Goal: Transaction & Acquisition: Purchase product/service

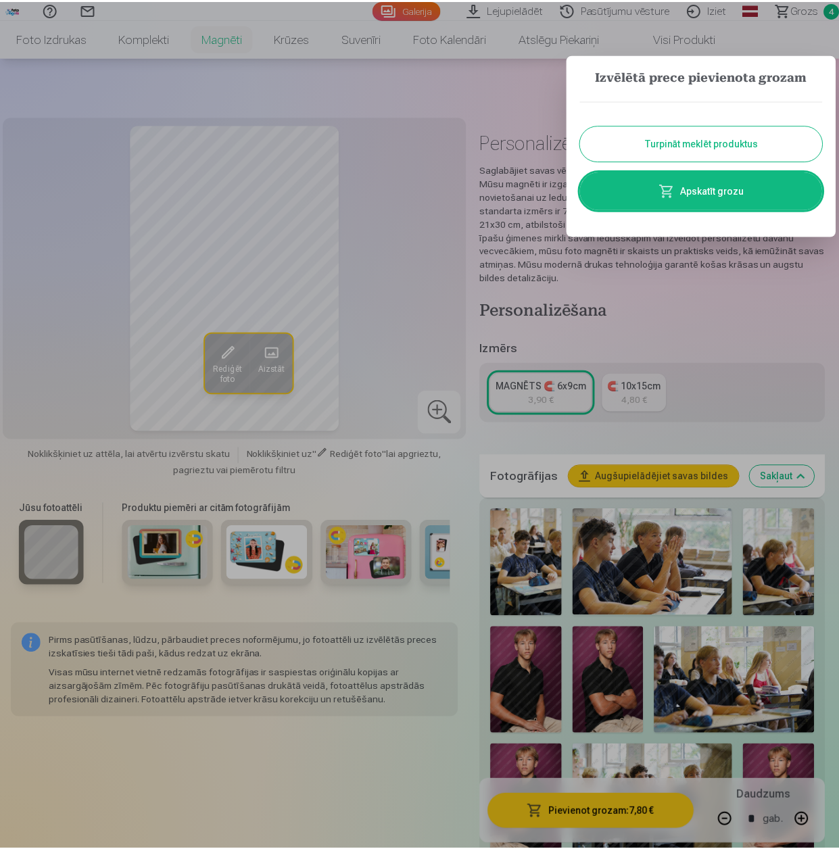
scroll to position [1352, 0]
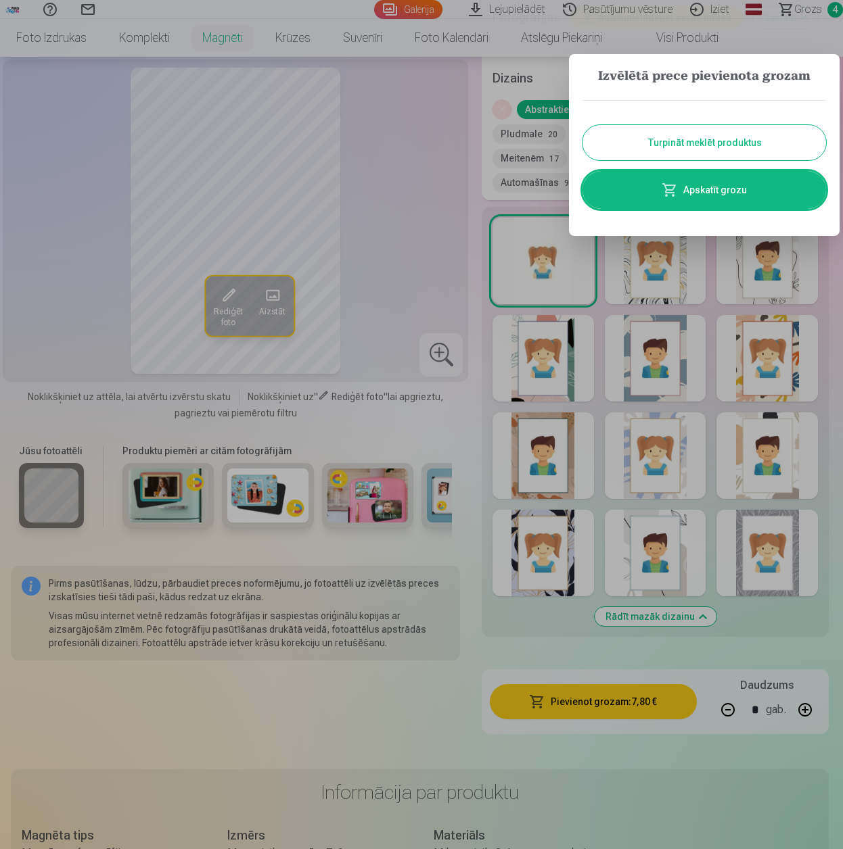
click at [667, 140] on button "Turpināt meklēt produktus" at bounding box center [703, 142] width 243 height 35
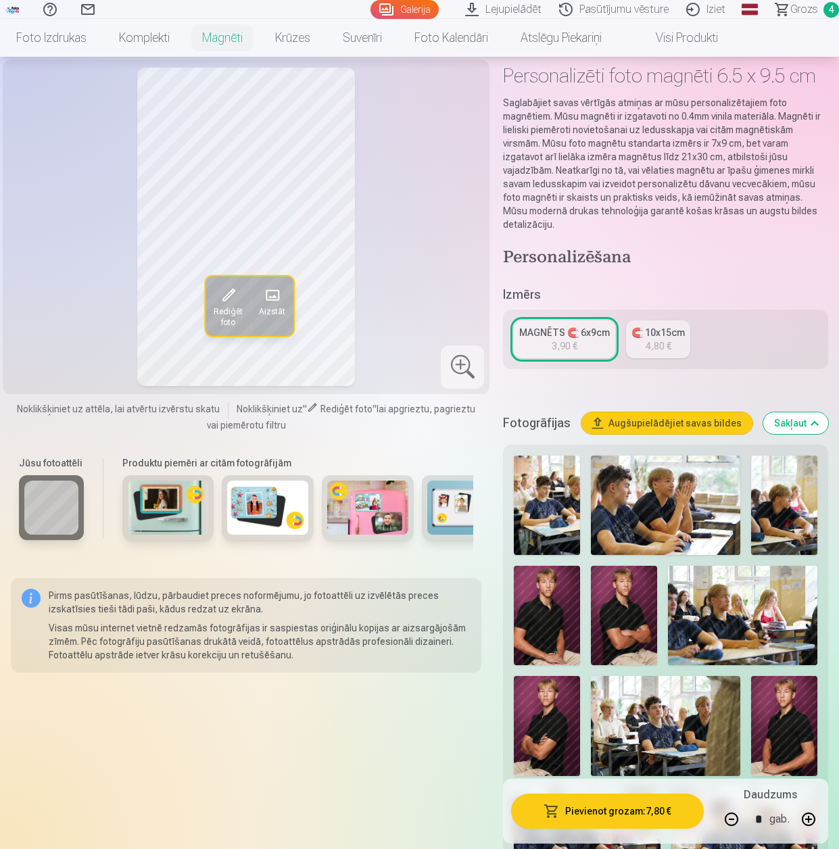
scroll to position [0, 0]
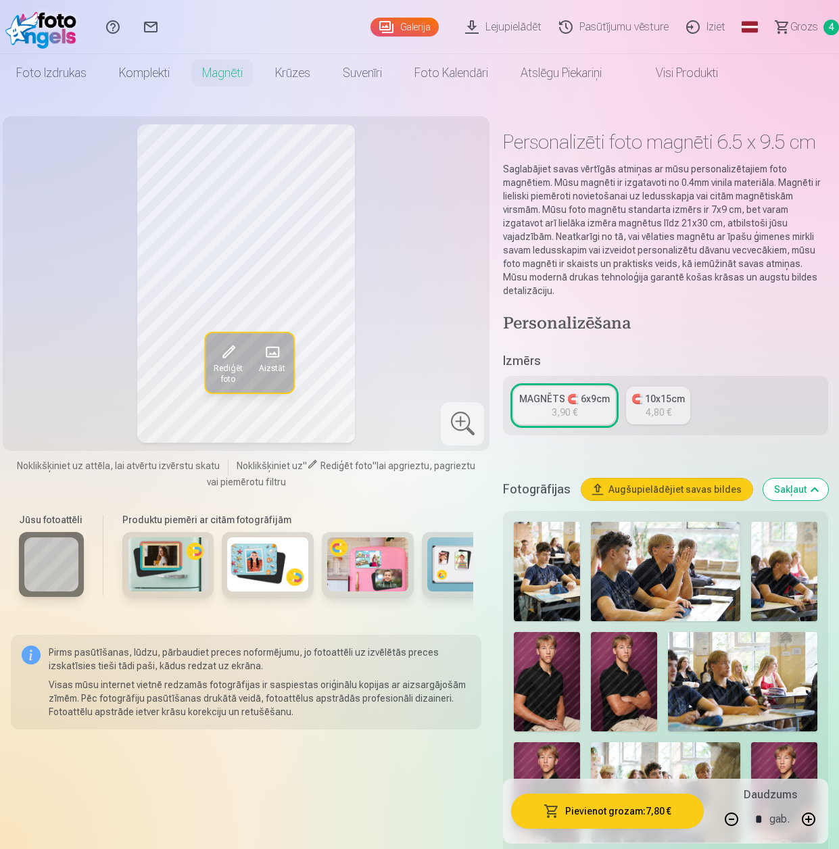
click at [798, 28] on span "Grozs" at bounding box center [804, 27] width 28 height 16
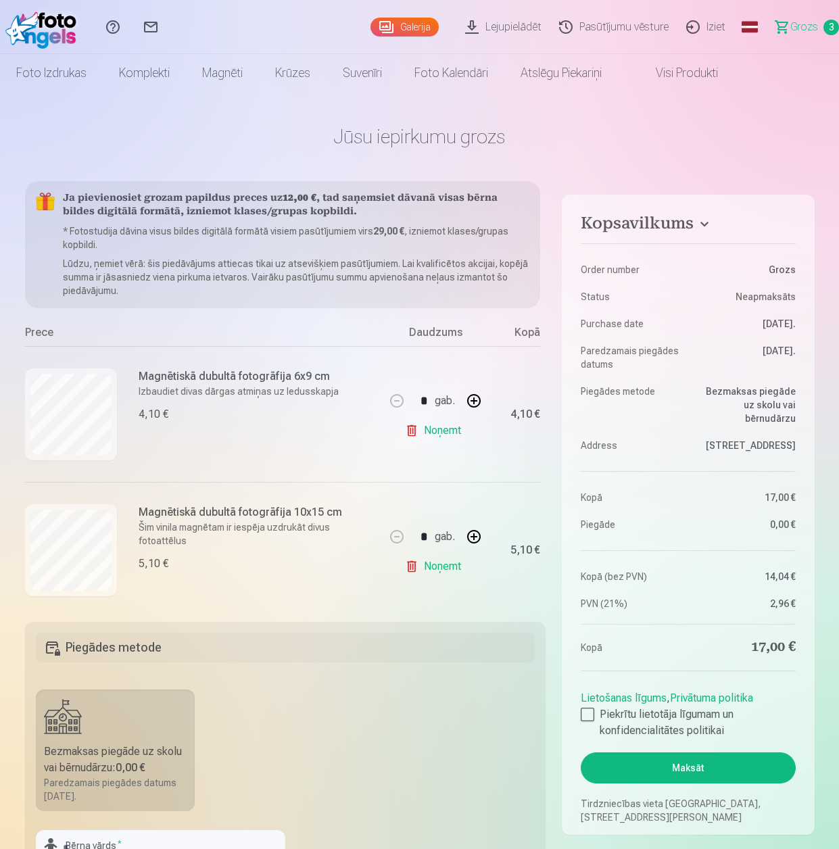
click at [444, 430] on link "Noņemt" at bounding box center [436, 430] width 62 height 27
type input "*"
